Goal: Information Seeking & Learning: Learn about a topic

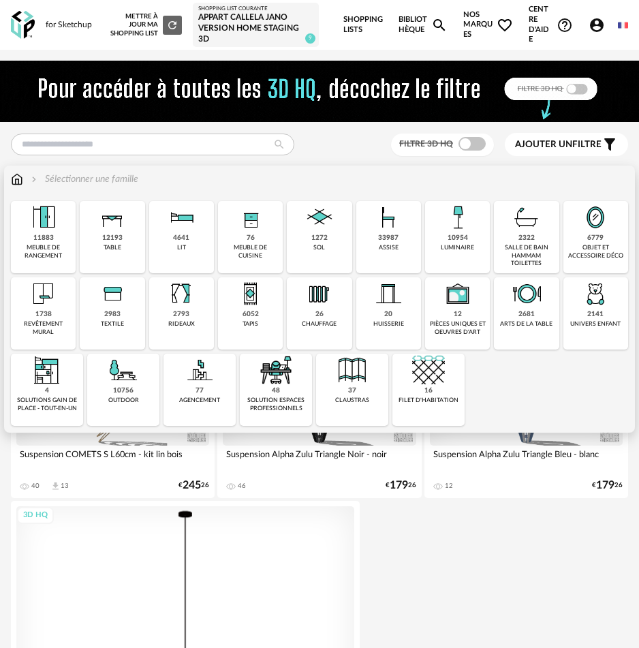
click at [338, 241] on div "1272 sol" at bounding box center [319, 237] width 65 height 72
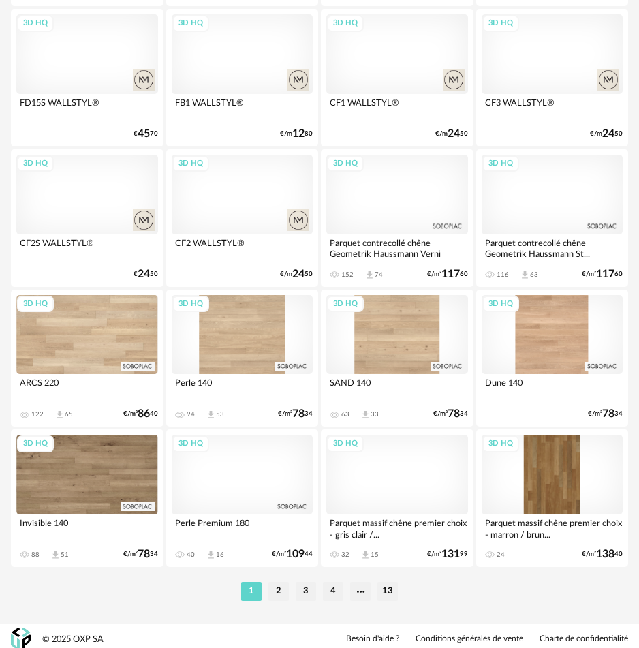
scroll to position [3208, 0]
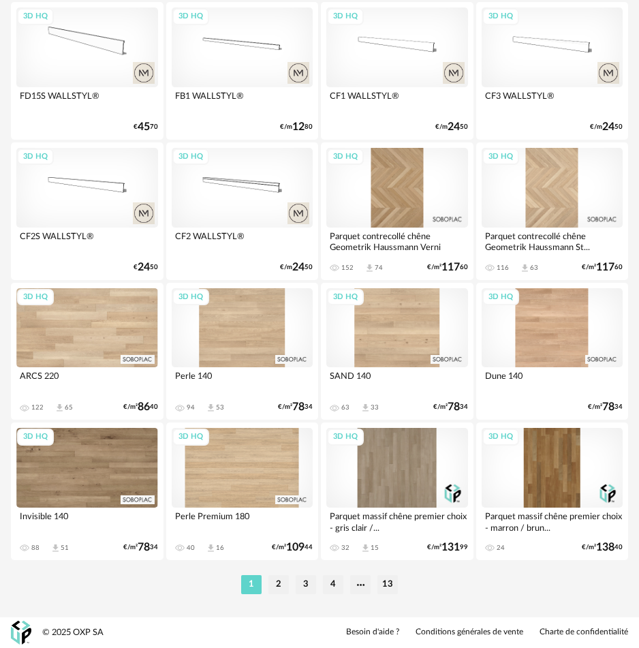
drag, startPoint x: 279, startPoint y: 591, endPoint x: 300, endPoint y: 568, distance: 32.3
click at [279, 591] on li "2" at bounding box center [278, 584] width 20 height 19
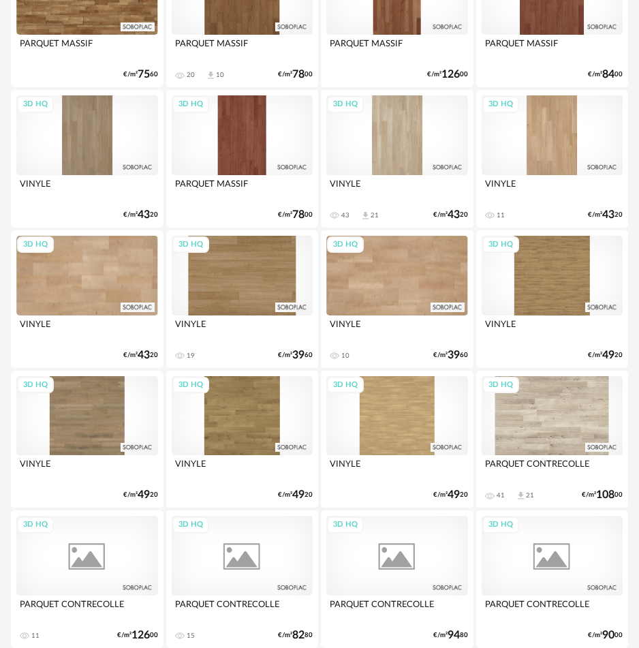
scroll to position [3208, 0]
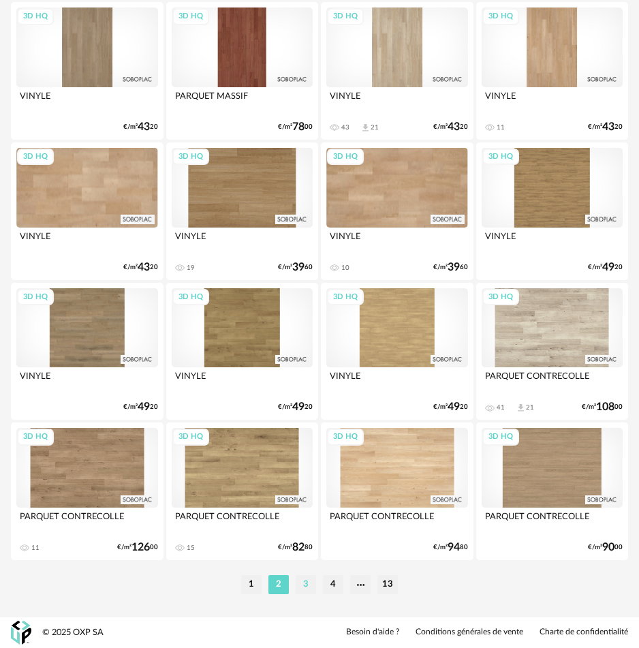
click at [311, 592] on li "3" at bounding box center [306, 584] width 20 height 19
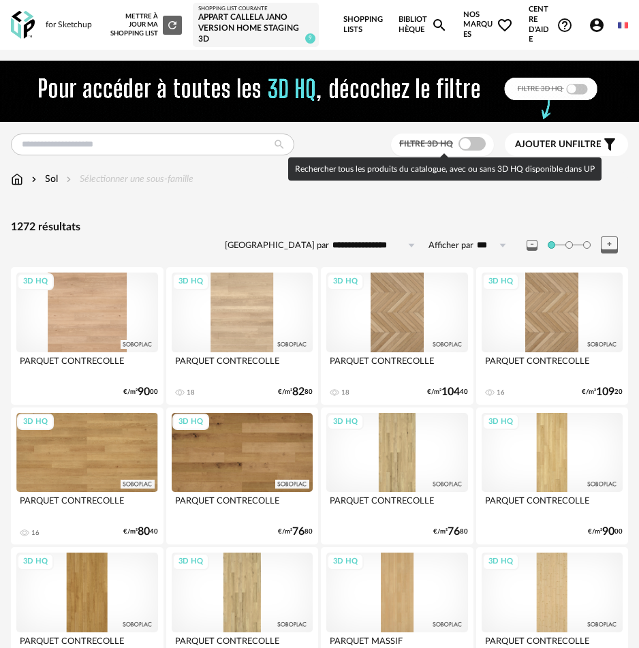
click at [471, 148] on span at bounding box center [472, 144] width 27 height 14
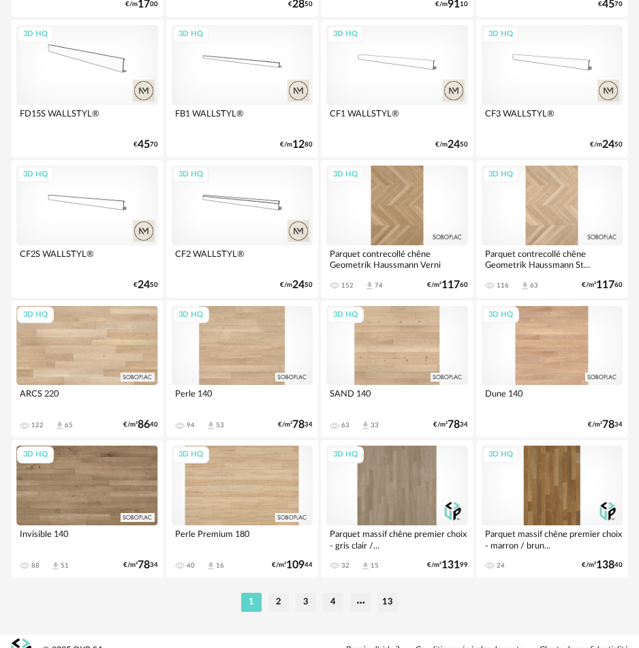
scroll to position [3208, 0]
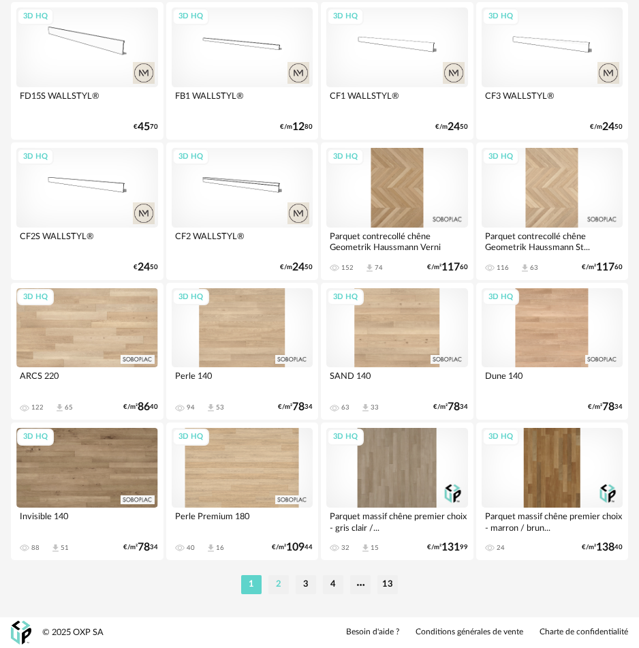
click at [285, 580] on li "2" at bounding box center [278, 584] width 20 height 19
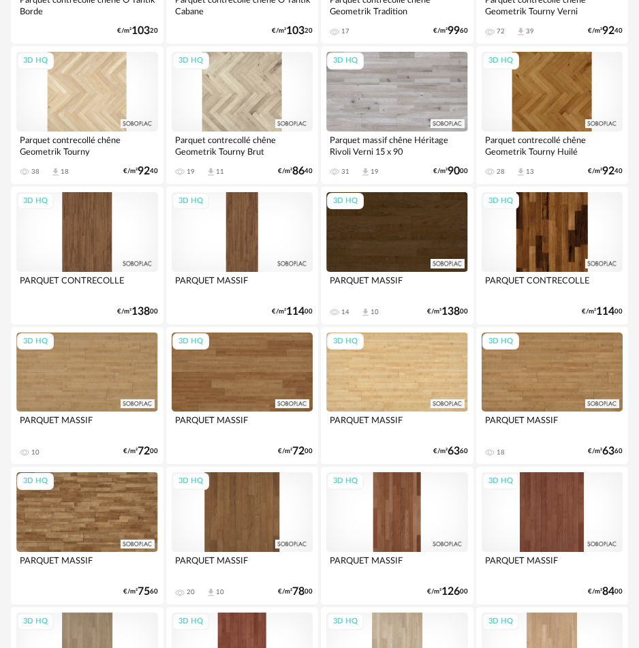
scroll to position [3208, 0]
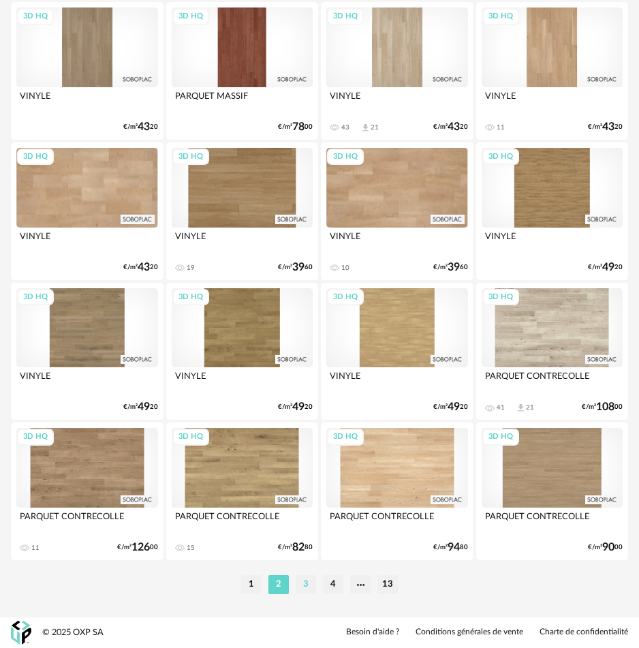
click at [301, 580] on li "3" at bounding box center [306, 584] width 20 height 19
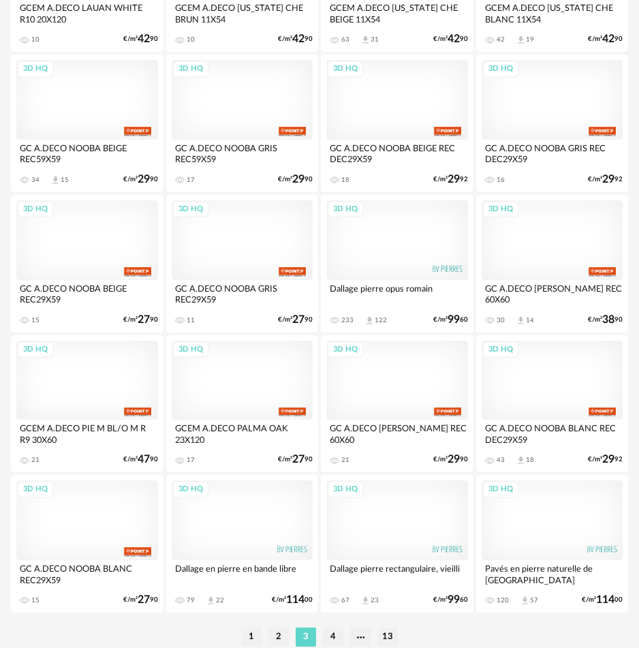
scroll to position [3208, 0]
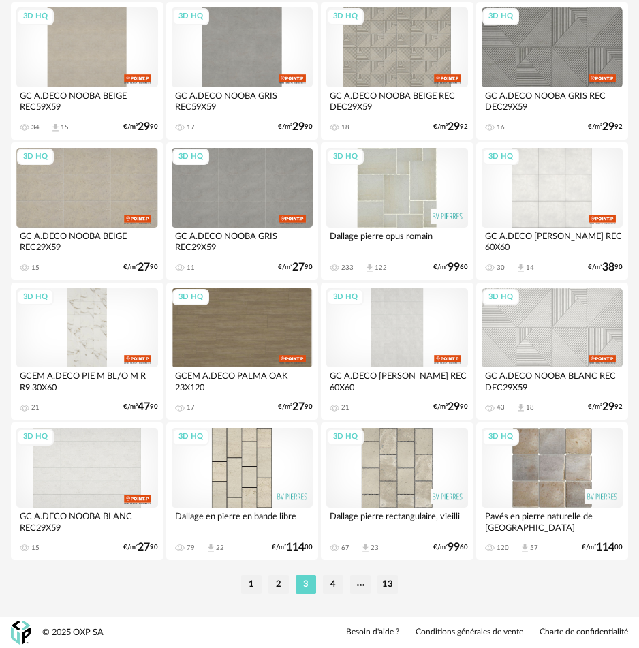
click at [331, 589] on li "4" at bounding box center [333, 584] width 20 height 19
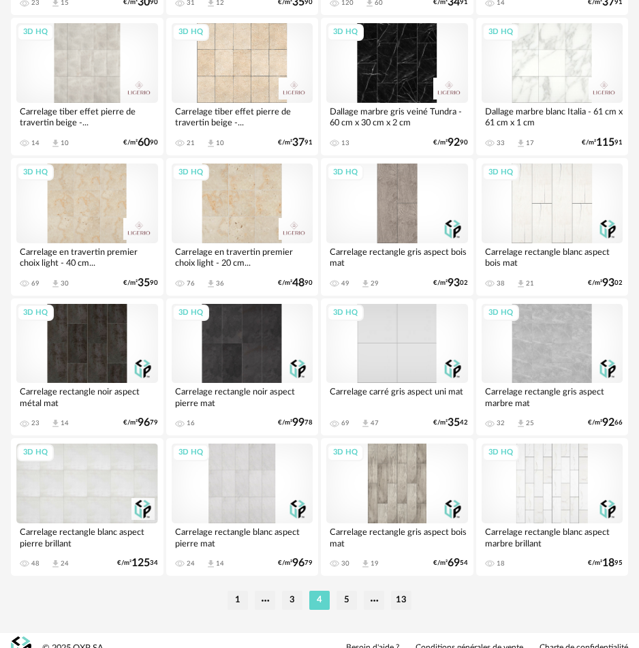
scroll to position [3208, 0]
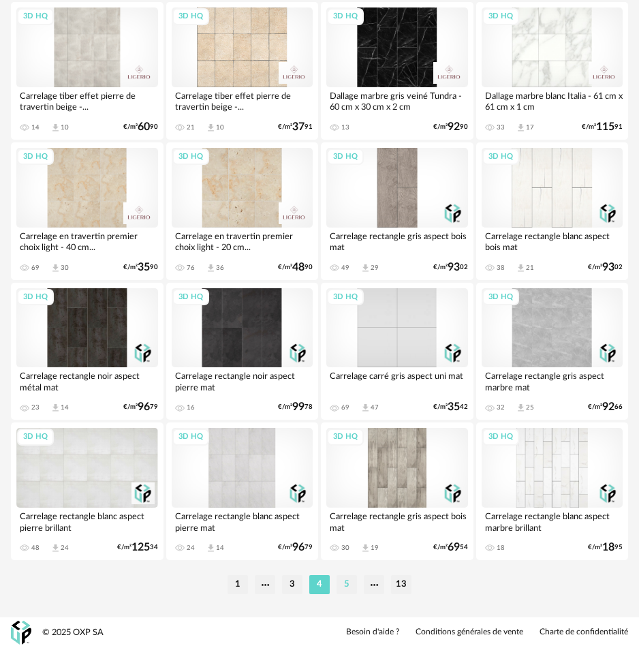
click at [349, 580] on li "5" at bounding box center [347, 584] width 20 height 19
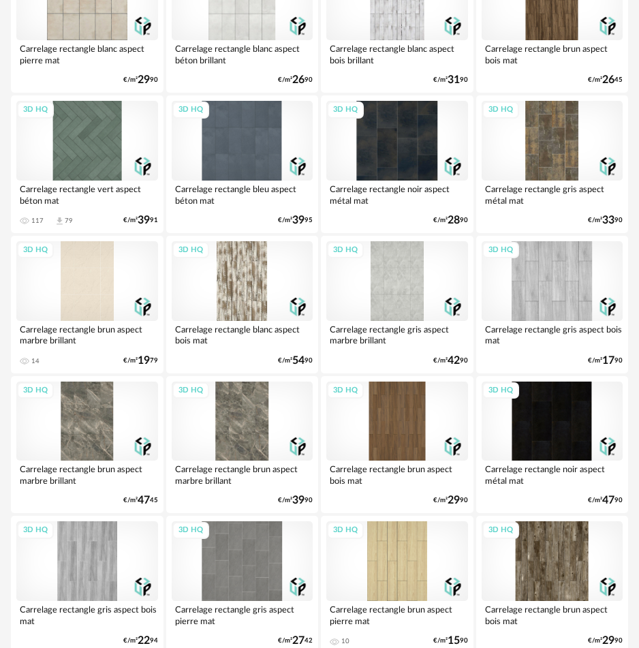
scroll to position [2583, 0]
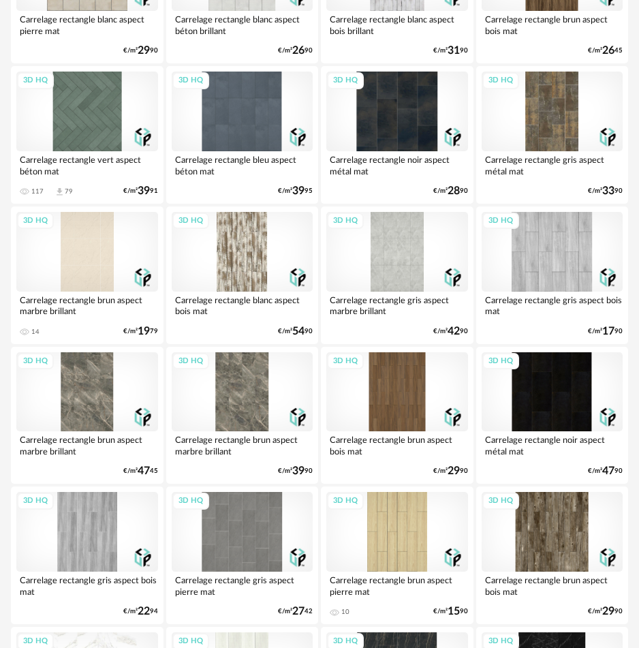
click at [87, 114] on div "3D HQ" at bounding box center [87, 112] width 142 height 80
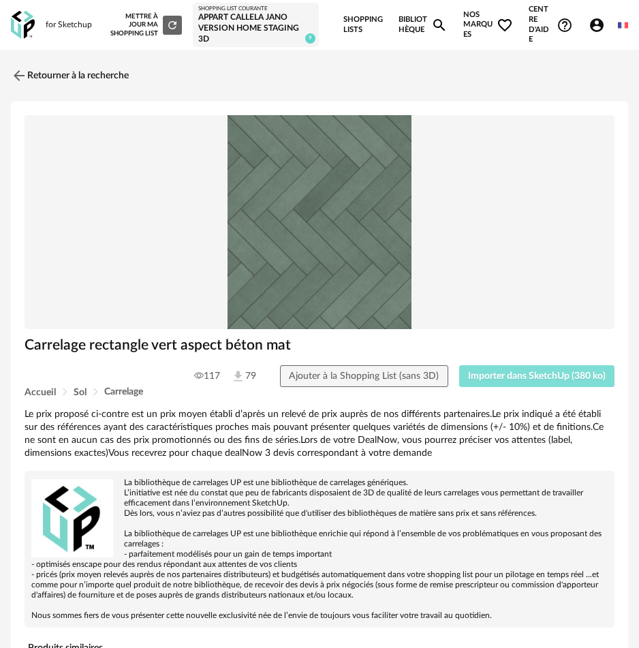
drag, startPoint x: 514, startPoint y: 384, endPoint x: 420, endPoint y: 295, distance: 129.2
click at [514, 384] on button "Importer dans SketchUp (380 ko)" at bounding box center [537, 376] width 156 height 22
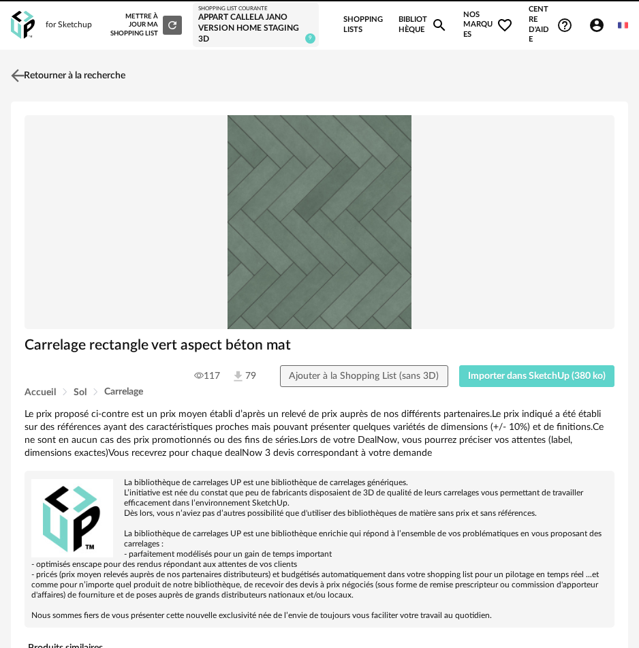
click at [40, 78] on link "Retourner à la recherche" at bounding box center [66, 76] width 118 height 30
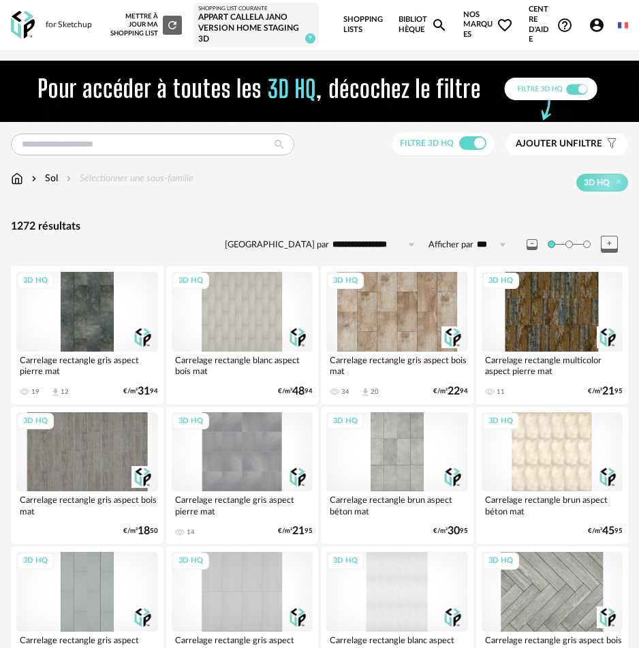
click at [582, 147] on span "Ajouter un filtre" at bounding box center [559, 144] width 87 height 12
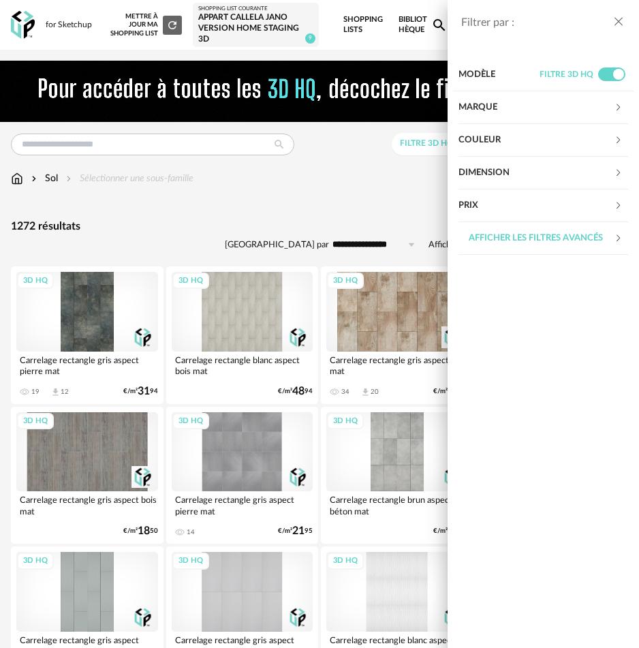
click at [471, 109] on div "Marque" at bounding box center [536, 107] width 155 height 33
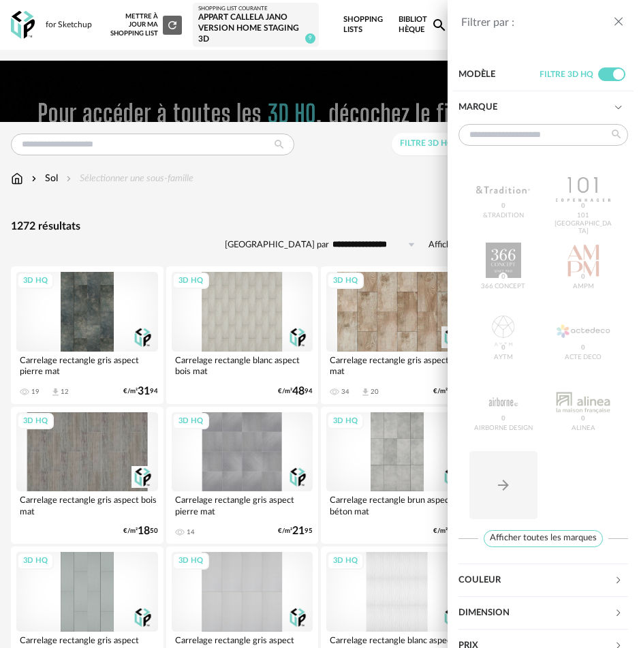
click at [471, 109] on div "Marque" at bounding box center [536, 107] width 155 height 33
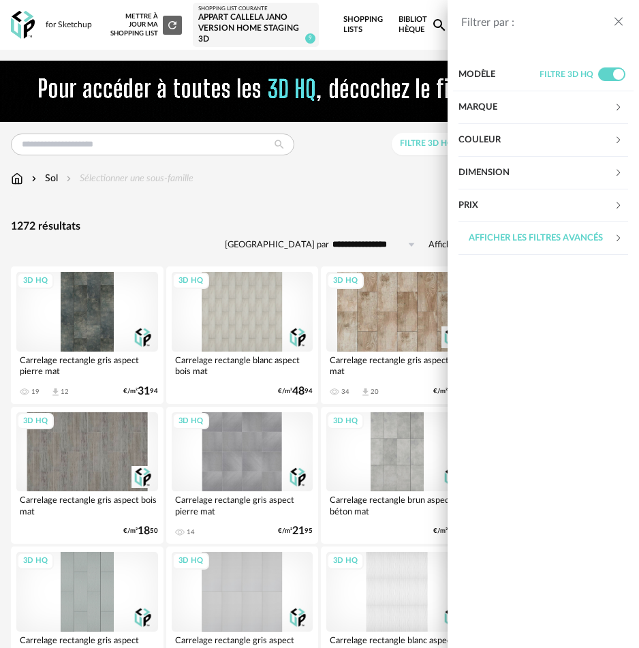
click at [477, 136] on div "Couleur" at bounding box center [536, 140] width 155 height 33
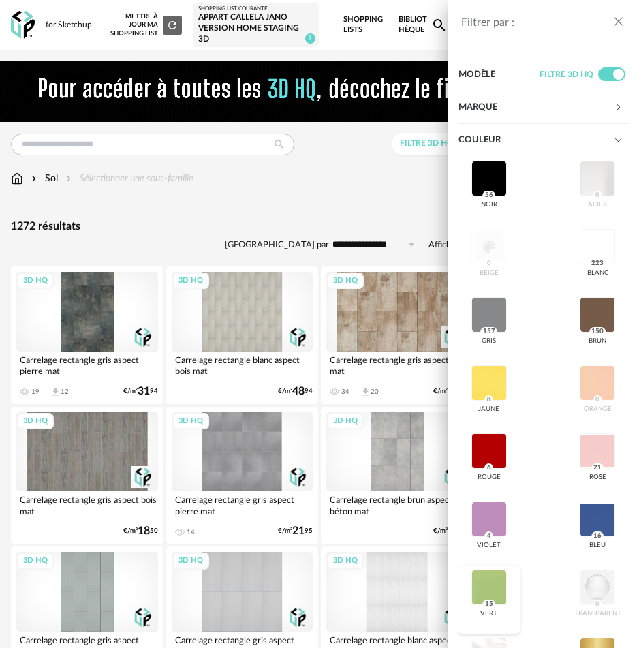
click at [484, 581] on div at bounding box center [488, 587] width 35 height 35
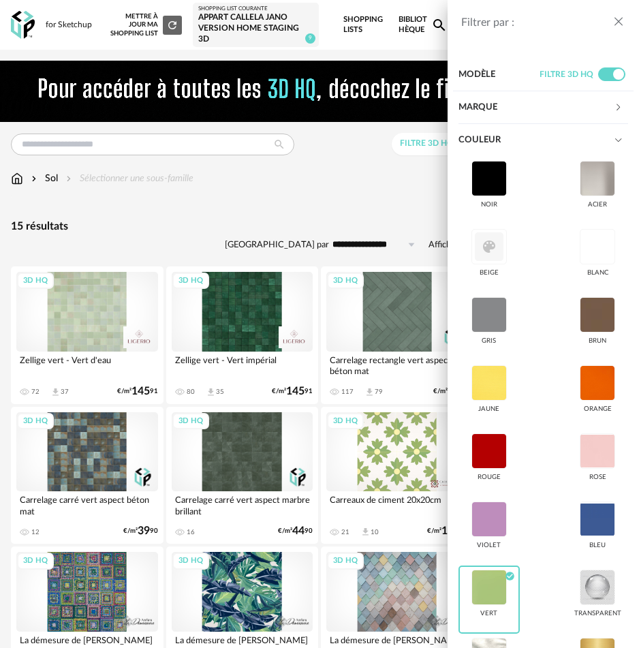
click at [306, 193] on div "Filtrer par : Modèle Filtre 3D HQ Marque &tradition 0 101 Copenhagen 0 366 Conc…" at bounding box center [319, 324] width 639 height 648
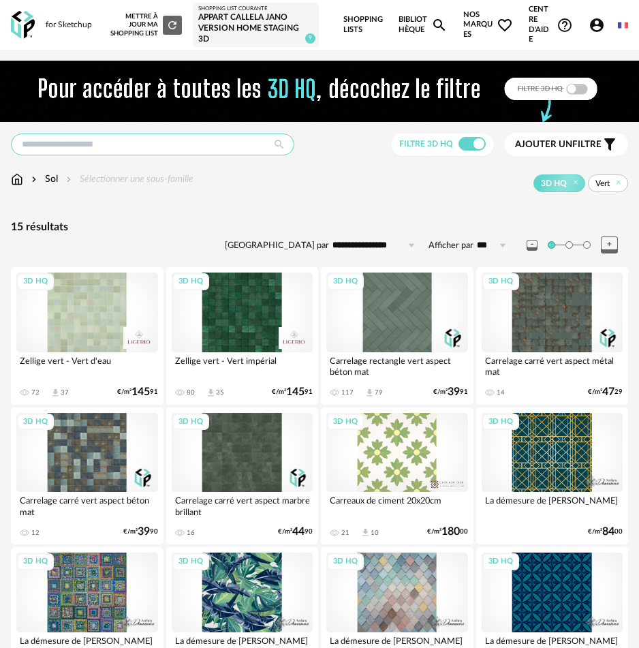
click at [104, 142] on input "text" at bounding box center [152, 145] width 283 height 22
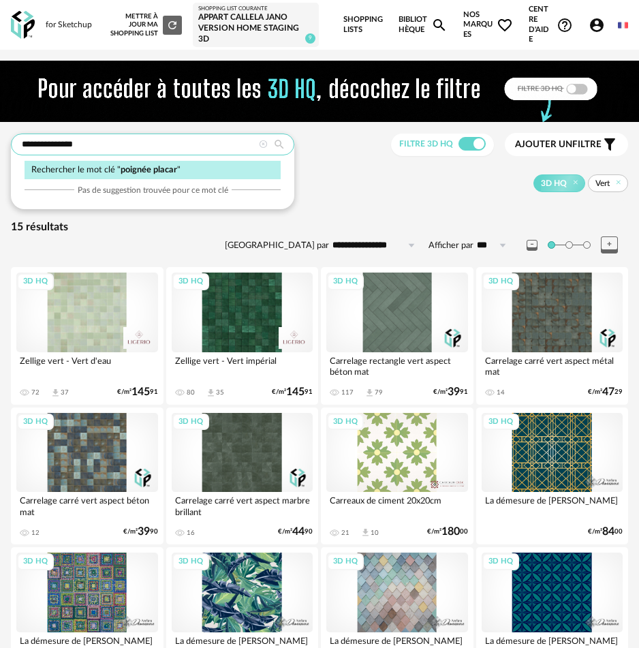
type input "**********"
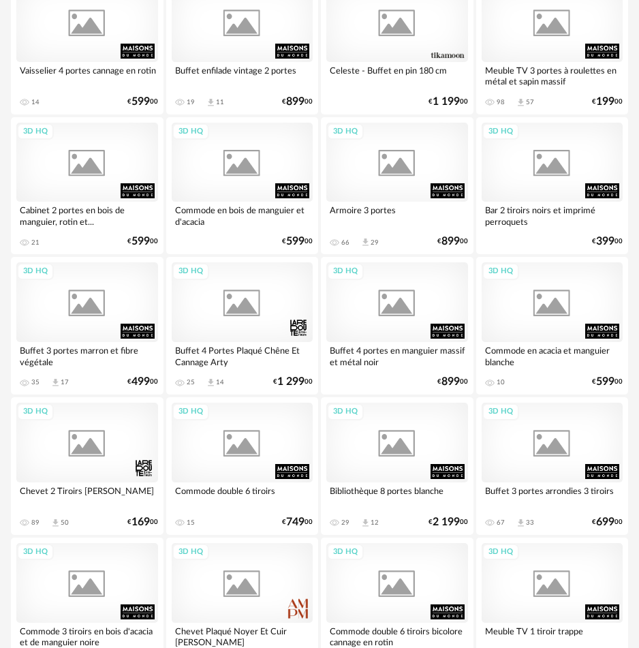
scroll to position [3208, 0]
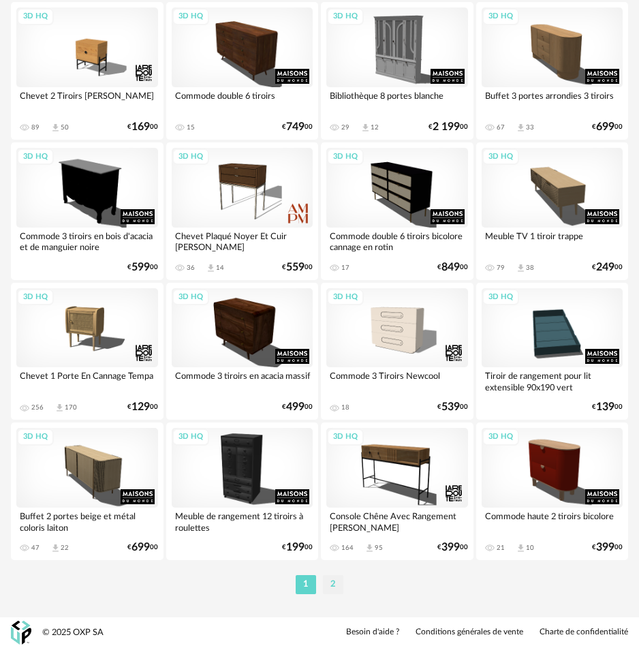
click at [335, 586] on li "2" at bounding box center [333, 584] width 20 height 19
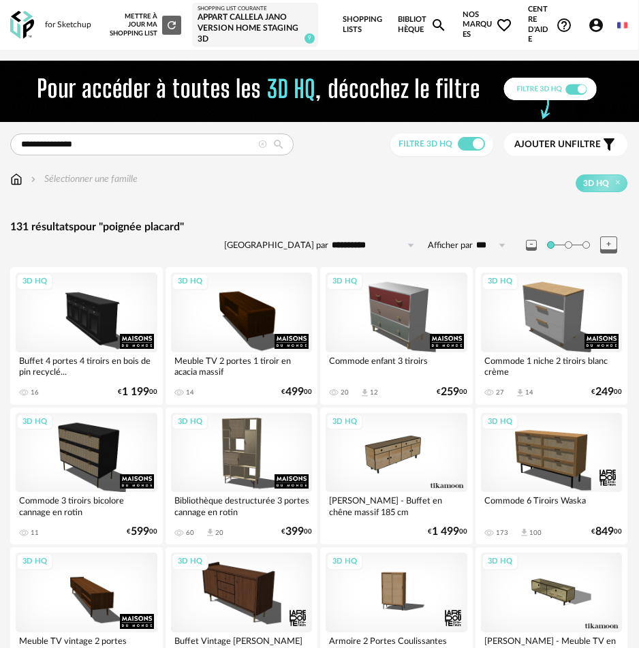
scroll to position [5, 1]
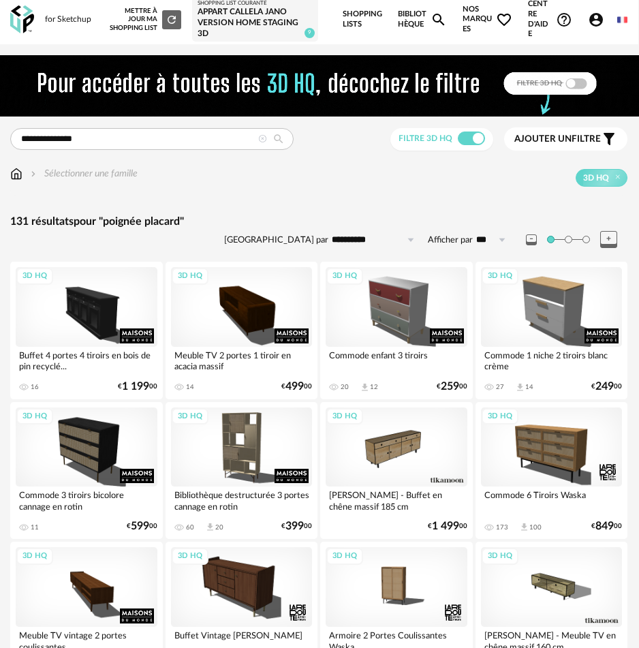
click at [410, 19] on link "Bibliothèque Magnify icon" at bounding box center [422, 20] width 49 height 50
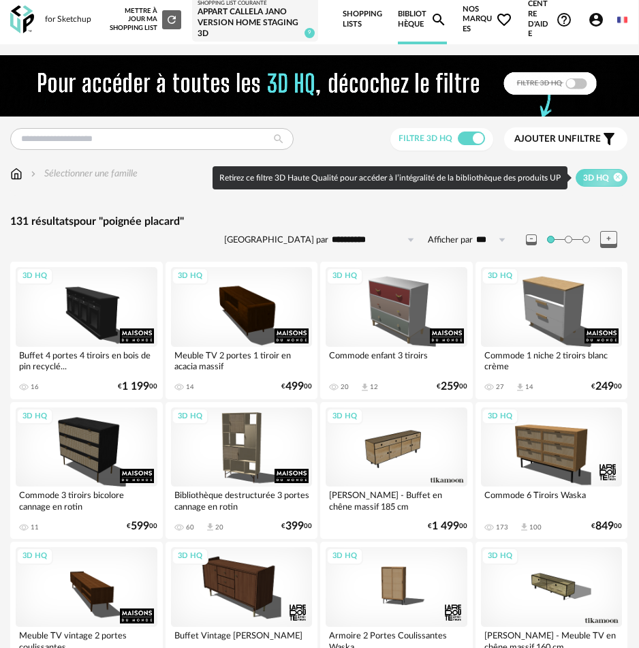
click at [619, 178] on icon at bounding box center [618, 177] width 9 height 9
type input "**********"
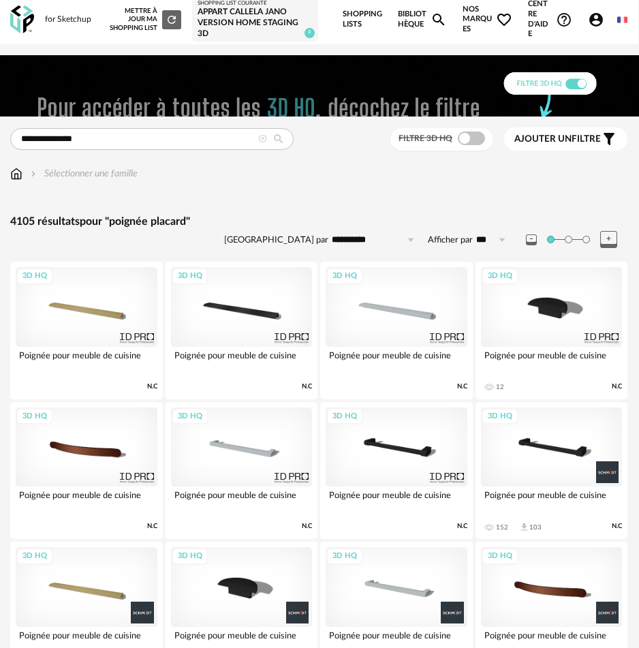
click at [265, 140] on icon at bounding box center [262, 139] width 9 height 9
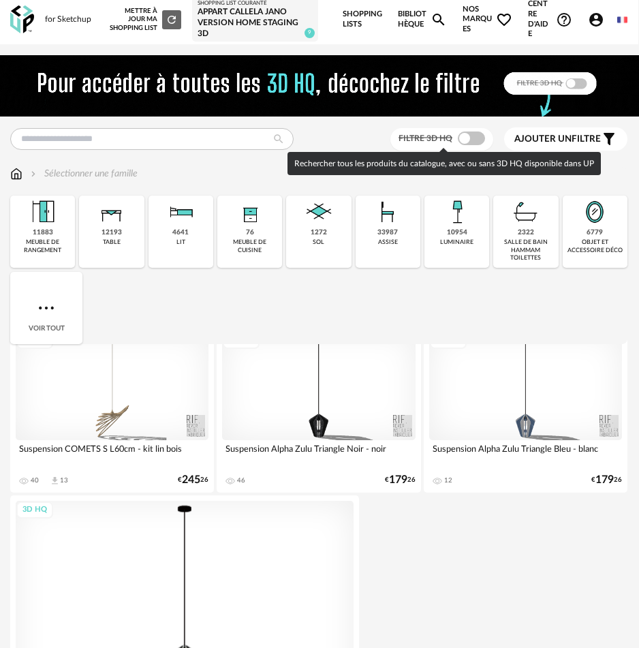
click at [467, 139] on span at bounding box center [471, 138] width 27 height 14
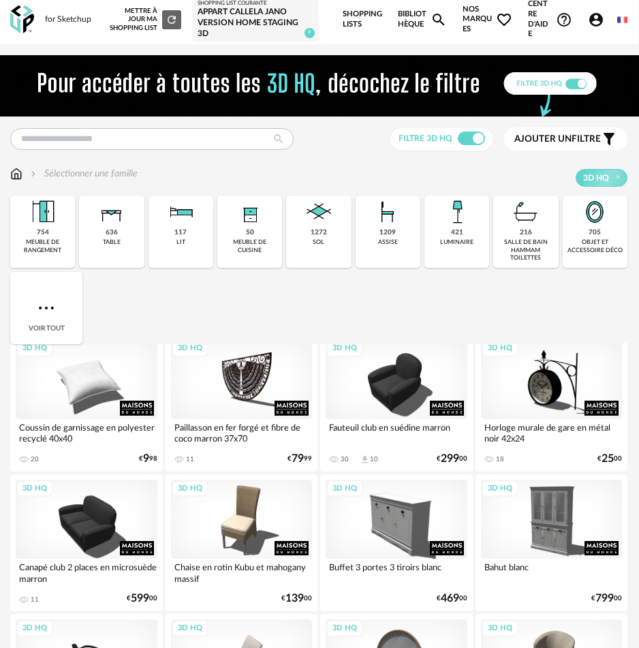
click at [472, 137] on span at bounding box center [471, 138] width 27 height 14
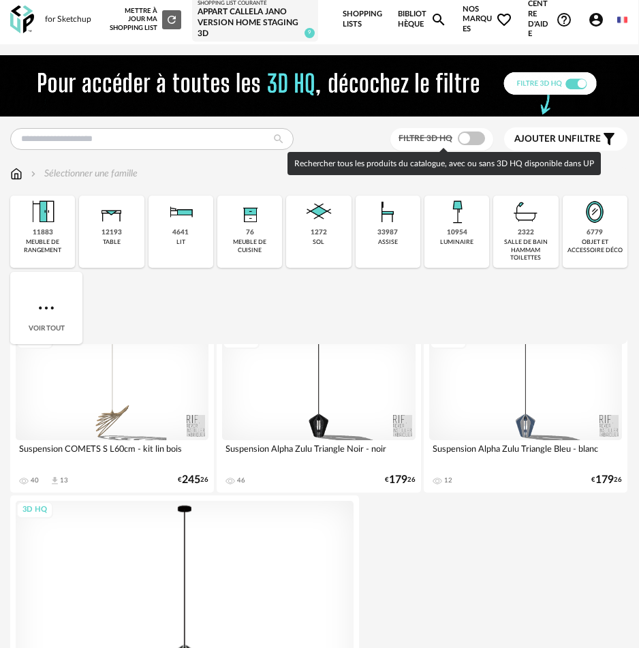
click at [468, 134] on span at bounding box center [471, 138] width 27 height 14
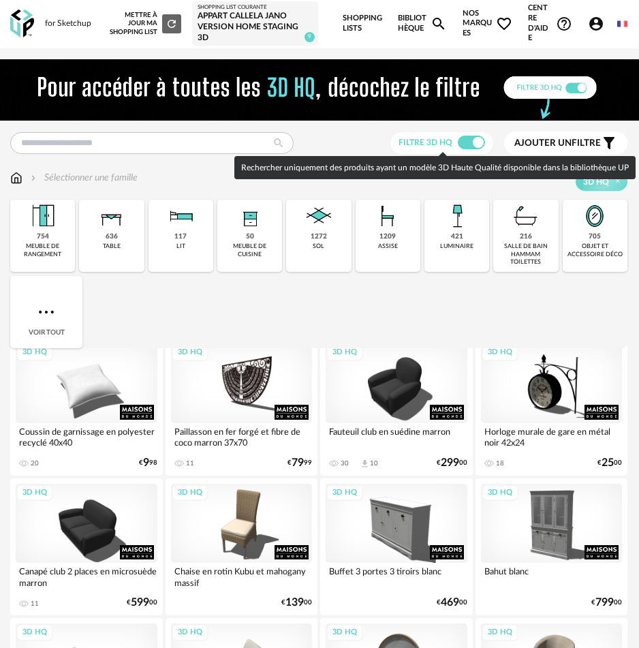
scroll to position [7, 1]
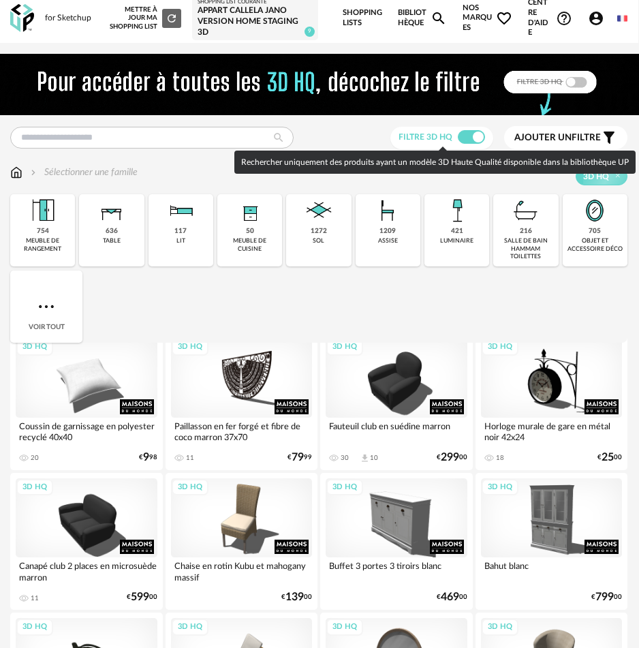
click at [478, 134] on span at bounding box center [471, 137] width 27 height 14
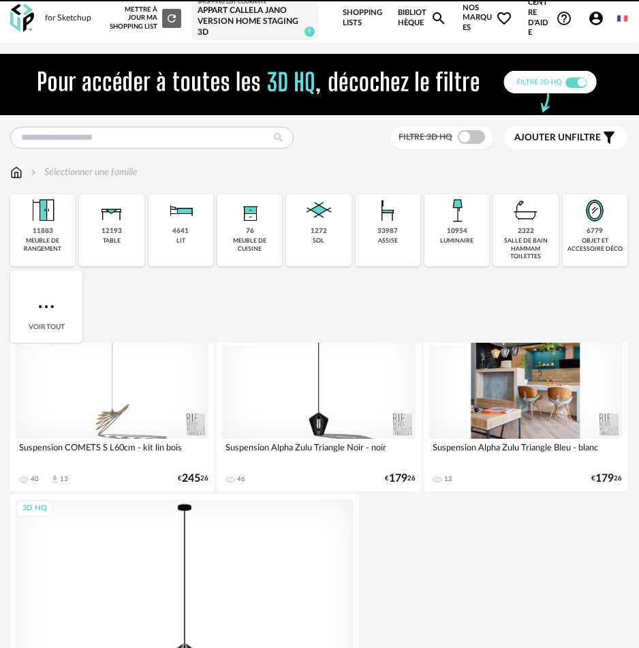
scroll to position [7, 0]
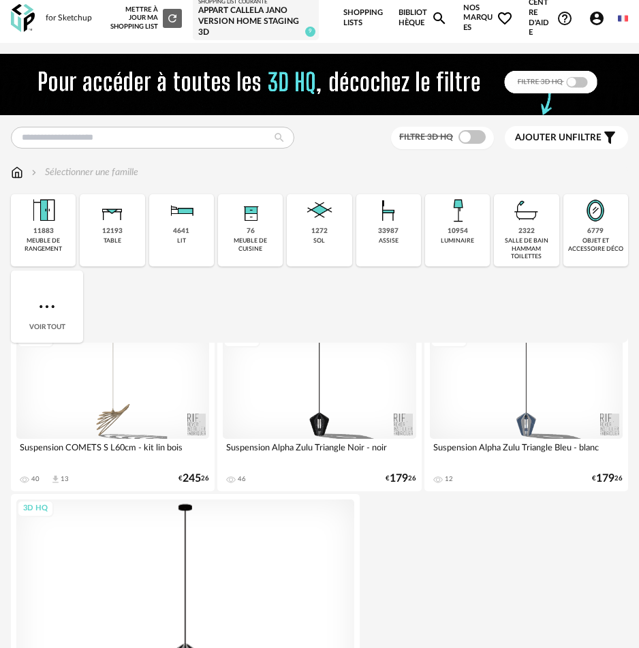
click at [587, 138] on span "Ajouter un filtre" at bounding box center [558, 138] width 87 height 12
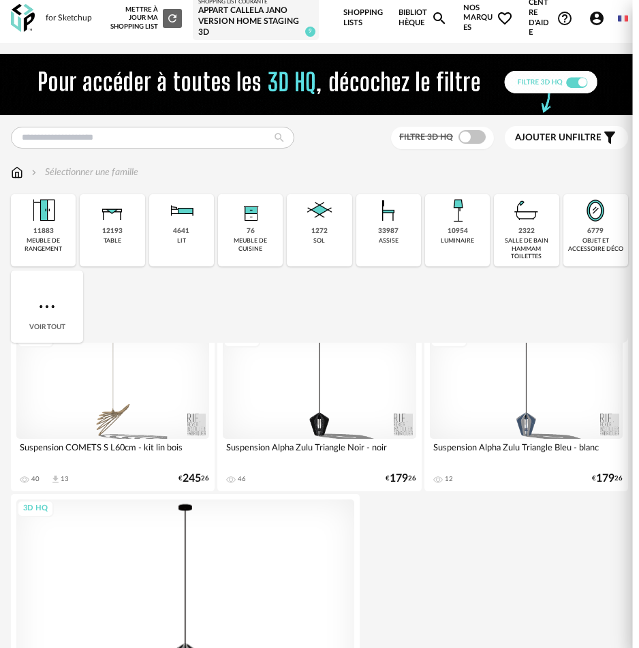
click at [528, 234] on div "Afficher les filtres avancés" at bounding box center [536, 238] width 155 height 33
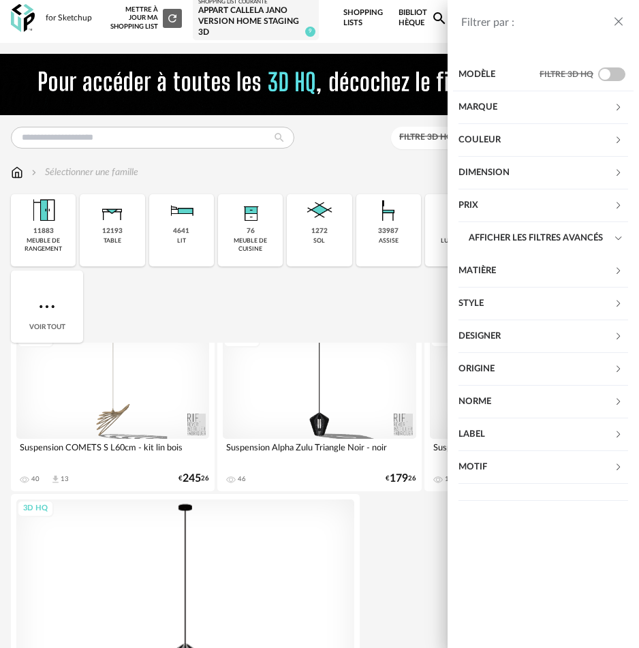
click at [493, 78] on div "Modèle" at bounding box center [499, 75] width 81 height 33
click at [335, 287] on div "Filtrer par : Modèle Filtre 3D HQ Marque &tradition 612 101 Copenhagen 23 366 C…" at bounding box center [319, 324] width 639 height 648
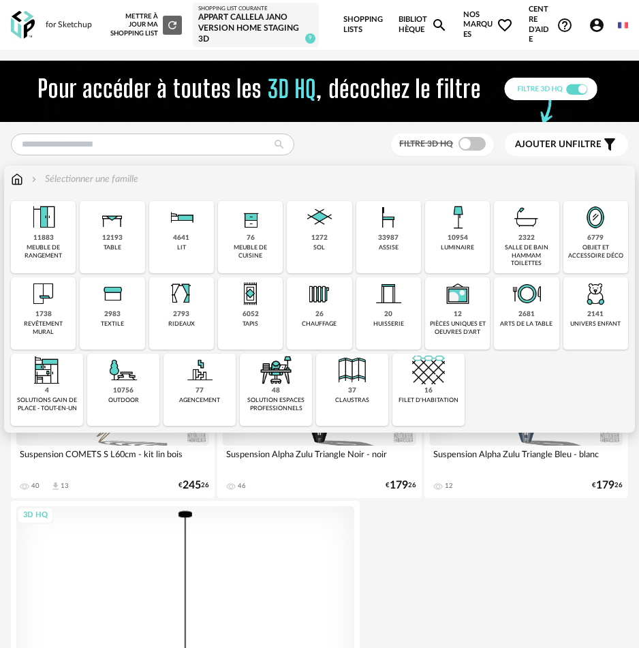
click at [40, 226] on img at bounding box center [43, 217] width 33 height 33
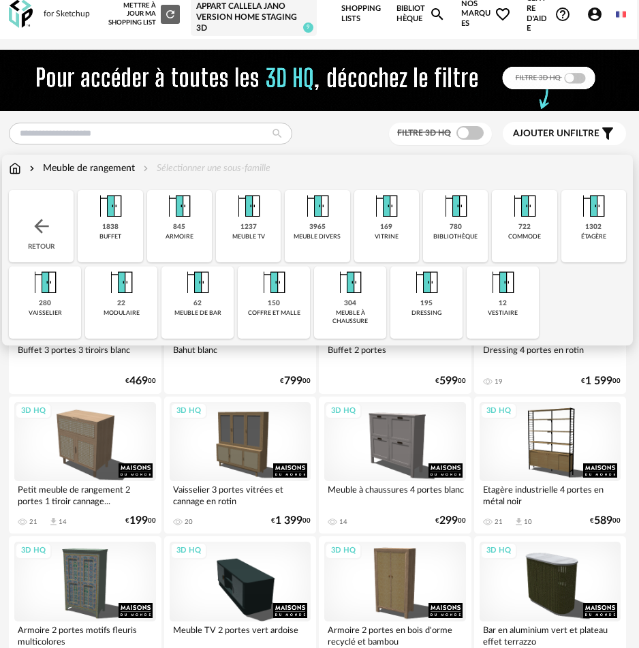
scroll to position [16, 0]
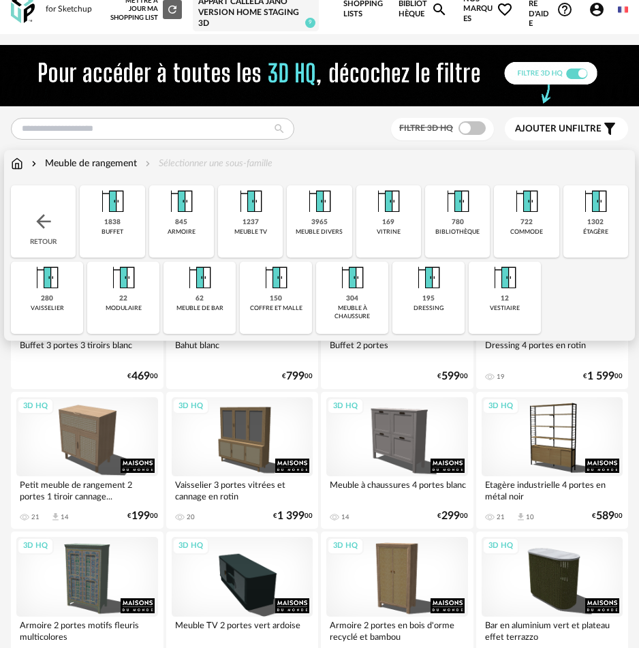
click at [98, 164] on div "Meuble de rangement" at bounding box center [83, 164] width 108 height 14
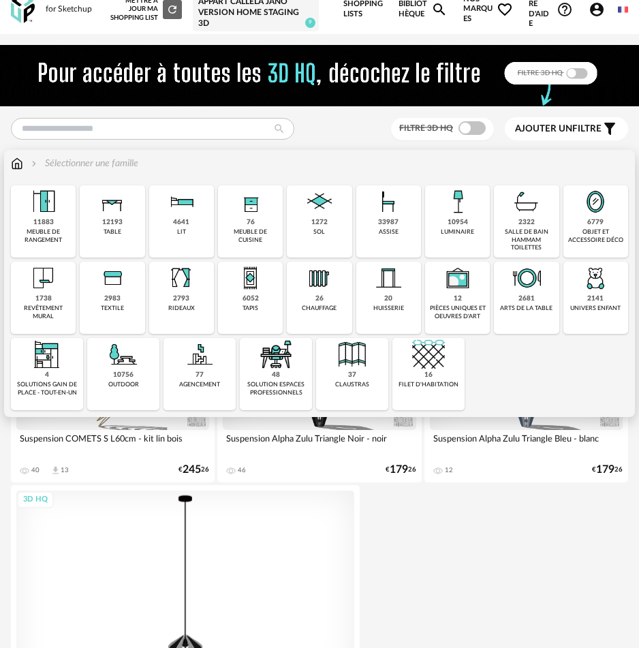
click at [48, 227] on div "11883 meuble de rangement" at bounding box center [43, 221] width 65 height 72
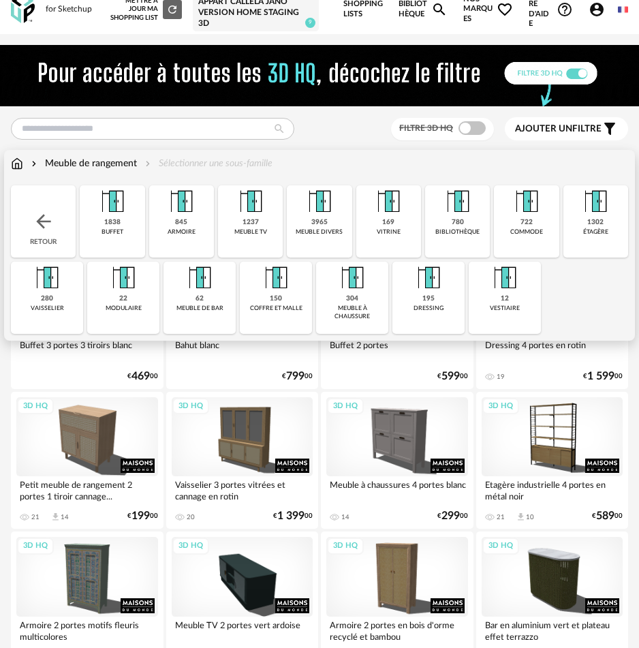
click at [431, 288] on img at bounding box center [428, 278] width 33 height 33
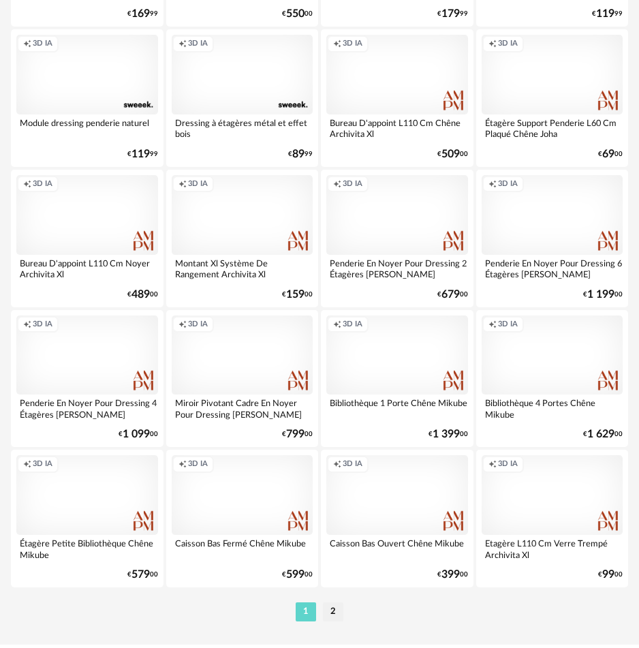
scroll to position [3208, 0]
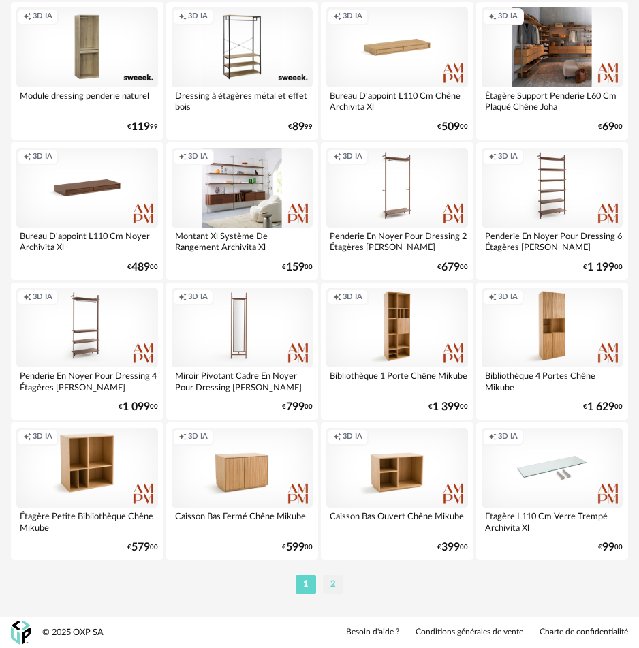
click at [335, 587] on li "2" at bounding box center [333, 584] width 20 height 19
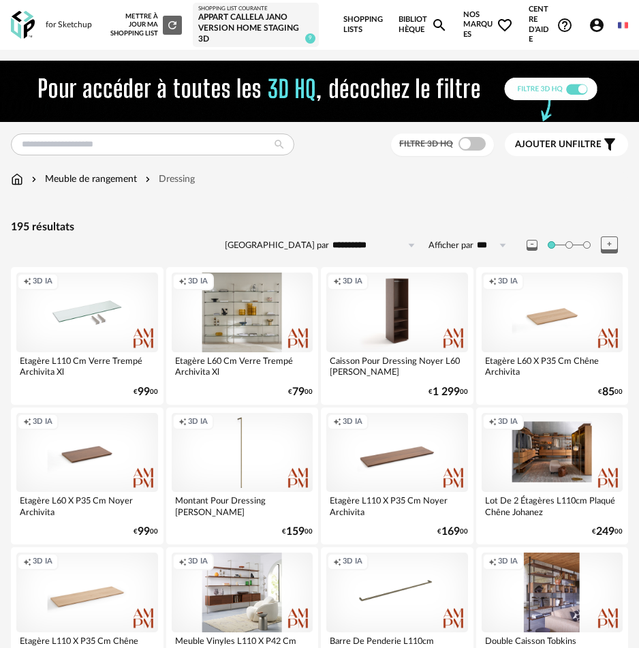
click at [414, 40] on link "Bibliothèque Magnify icon" at bounding box center [423, 25] width 49 height 50
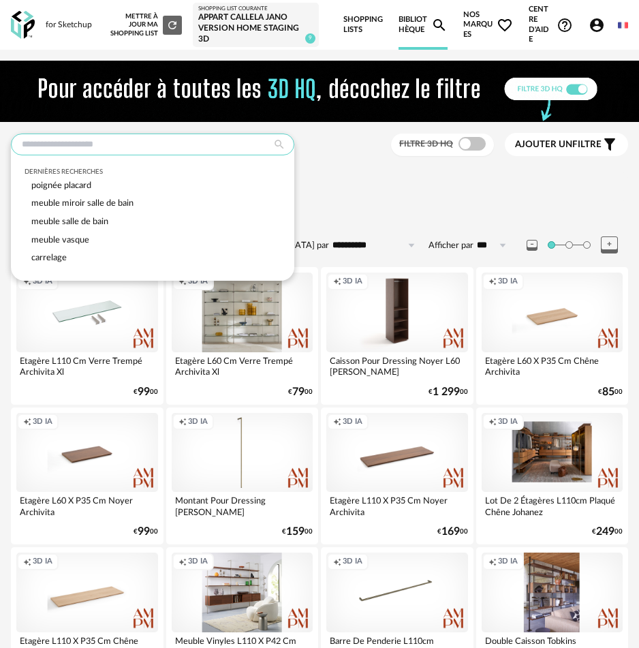
click at [174, 152] on input "text" at bounding box center [152, 145] width 283 height 22
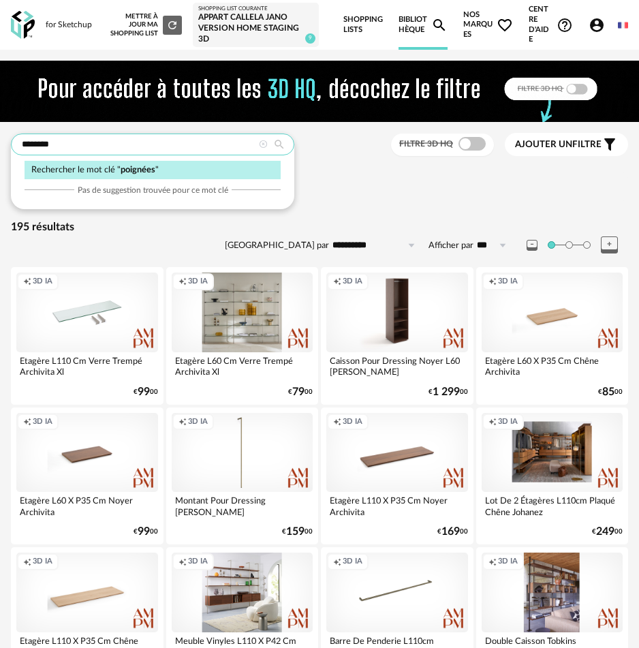
type input "********"
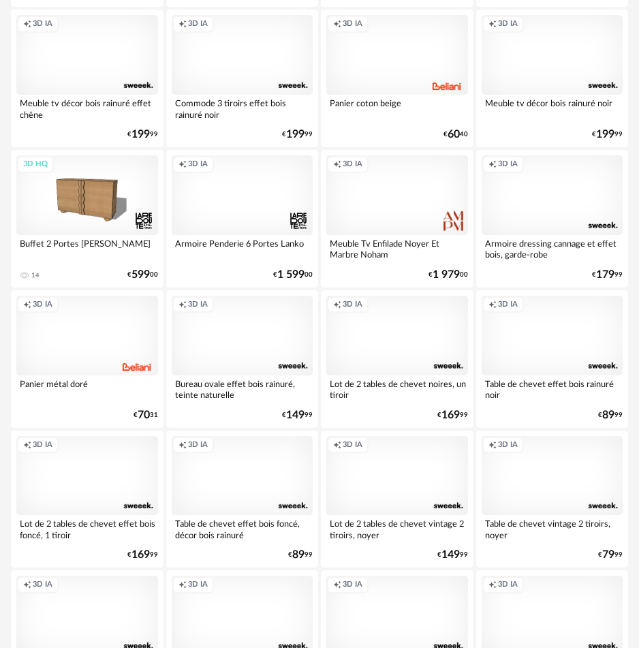
scroll to position [3208, 0]
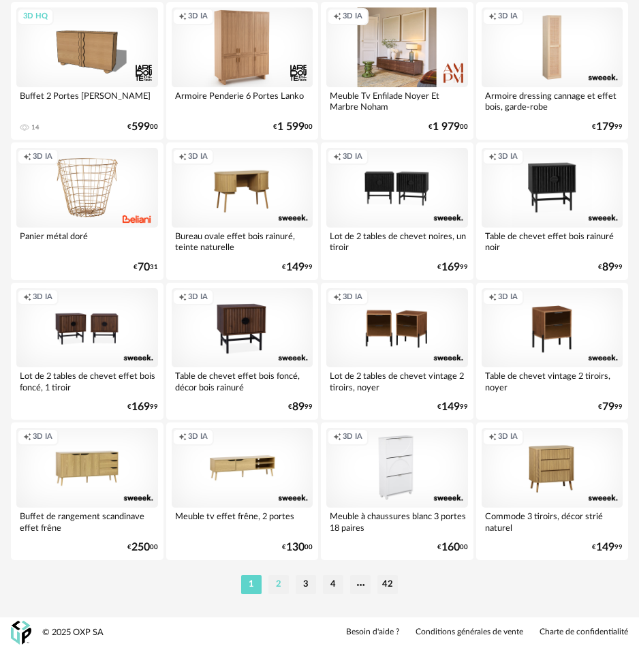
click at [281, 588] on li "2" at bounding box center [278, 584] width 20 height 19
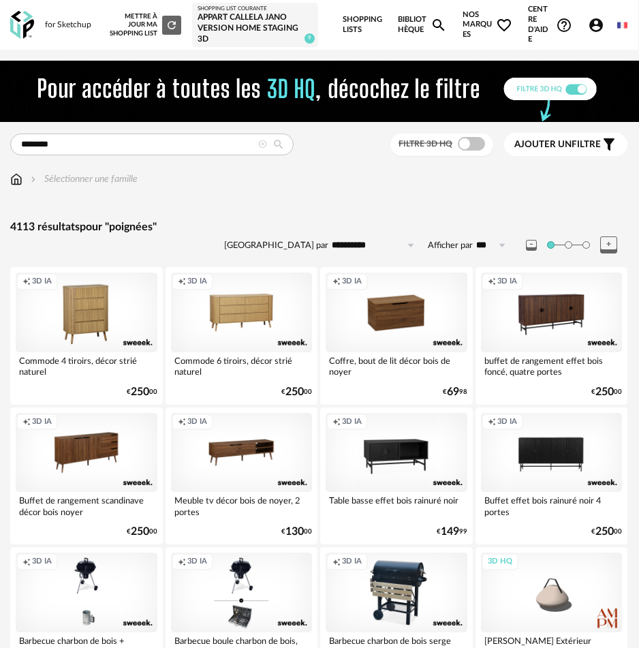
scroll to position [6, 0]
